Goal: Transaction & Acquisition: Purchase product/service

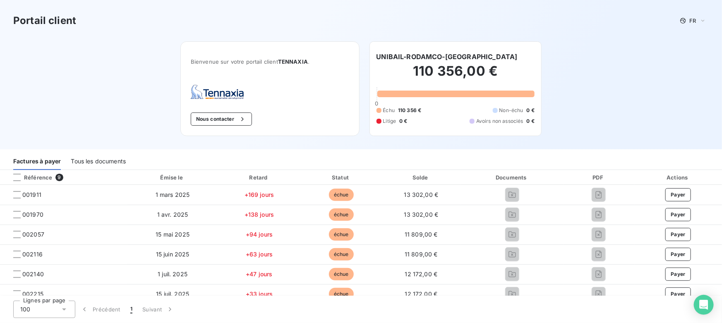
click at [80, 159] on div "Tous les documents" at bounding box center [98, 161] width 55 height 17
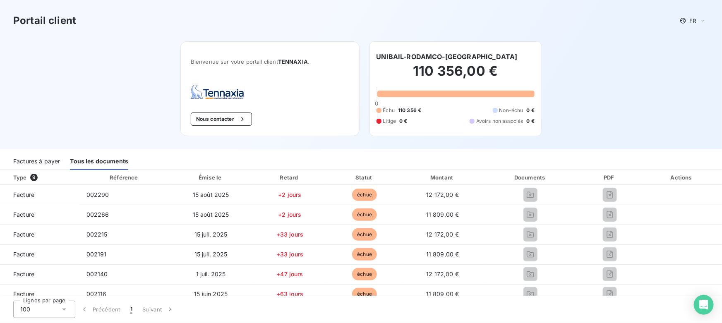
click at [36, 159] on div "Factures à payer" at bounding box center [36, 161] width 47 height 17
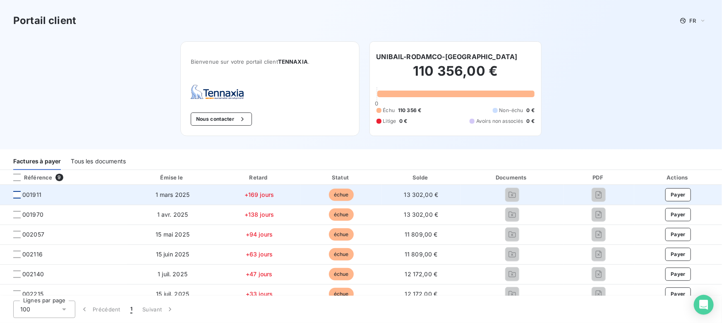
click at [17, 194] on div at bounding box center [16, 194] width 7 height 7
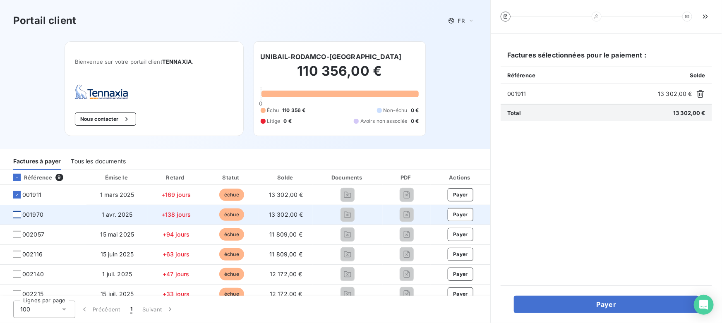
click at [17, 217] on div at bounding box center [16, 214] width 7 height 7
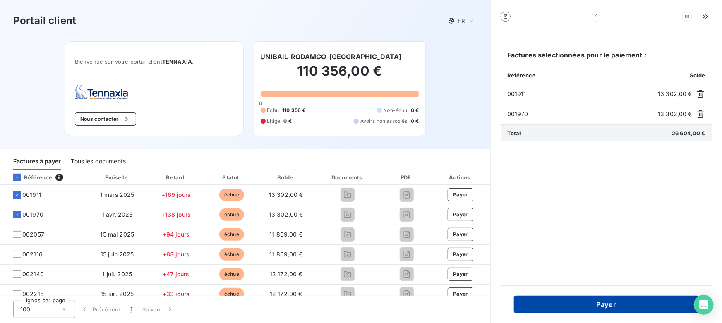
click at [574, 303] on button "Payer" at bounding box center [606, 304] width 185 height 17
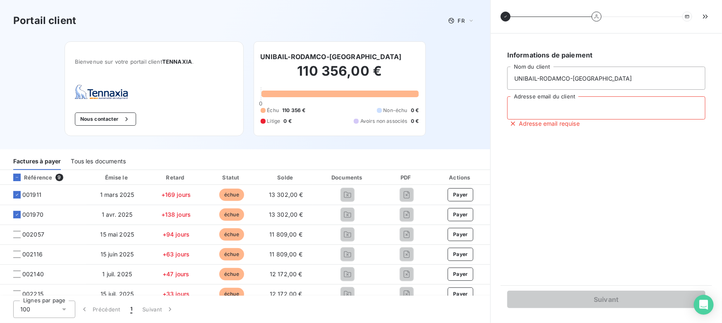
click at [539, 111] on input "Adresse email du client" at bounding box center [607, 107] width 198 height 23
type input "[PERSON_NAME][EMAIL_ADDRESS][DOMAIN_NAME]"
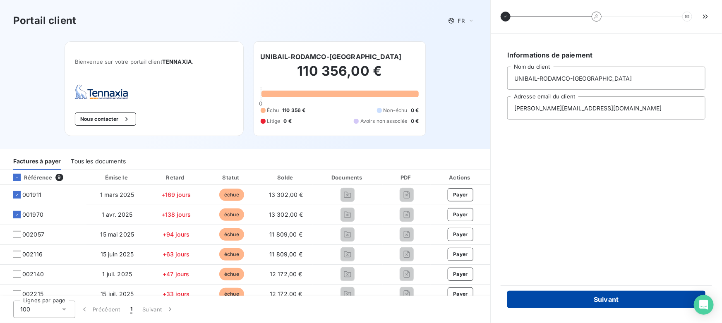
click at [539, 299] on button "Suivant" at bounding box center [607, 299] width 198 height 17
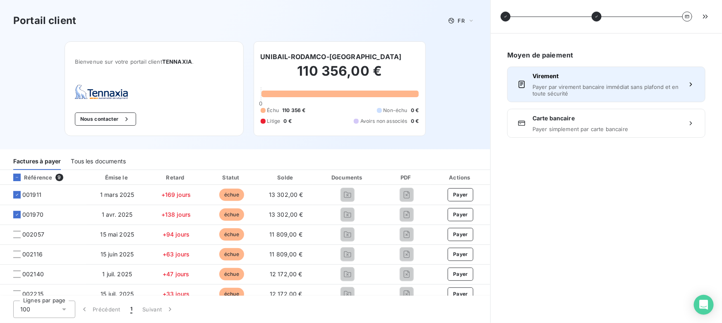
click at [544, 87] on span "Payer par virement bancaire immédiat sans plafond et en toute sécurité" at bounding box center [607, 90] width 148 height 13
